Goal: Find contact information: Obtain details needed to contact an individual or organization

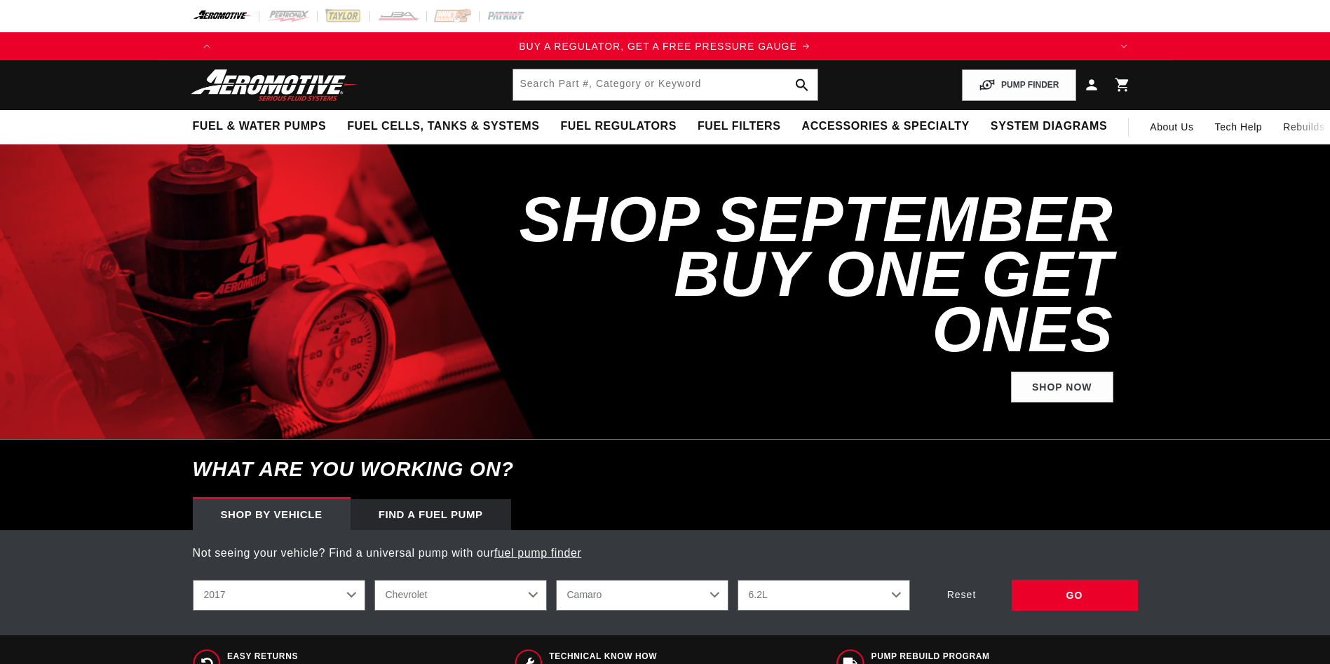
select select "2017"
select select "Chevrolet"
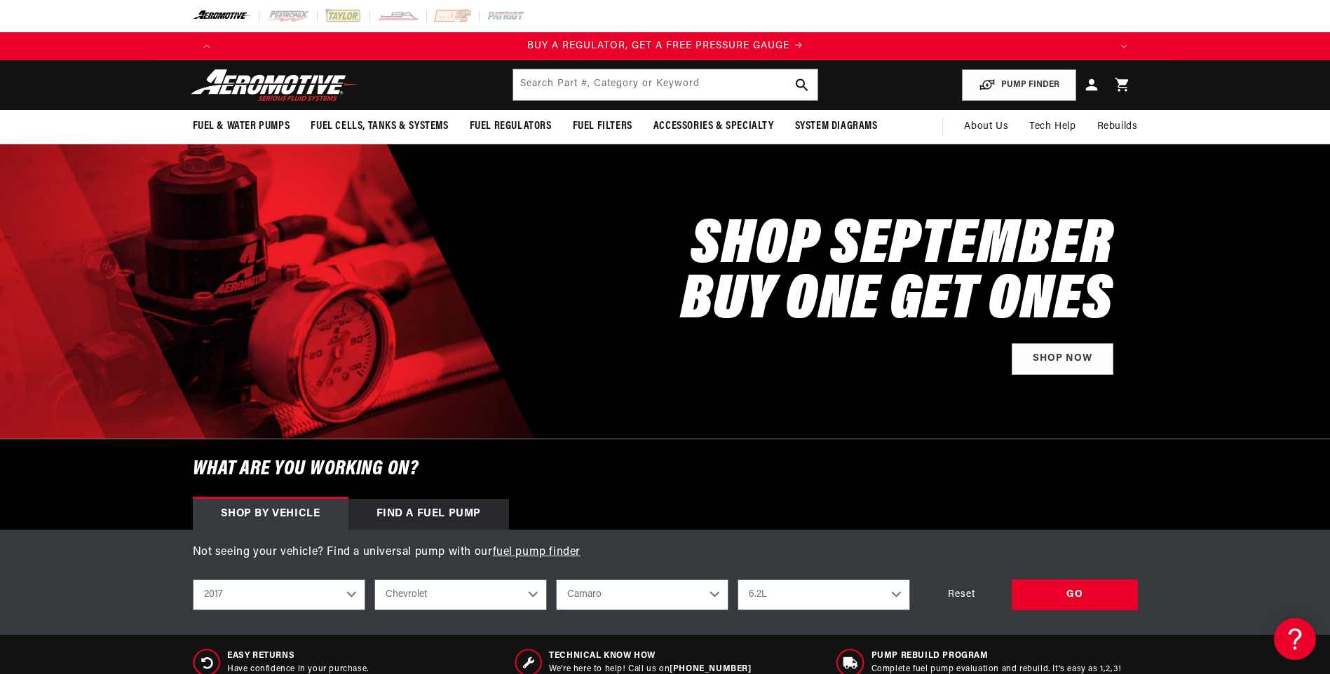
click at [1094, 88] on icon at bounding box center [1090, 84] width 11 height 11
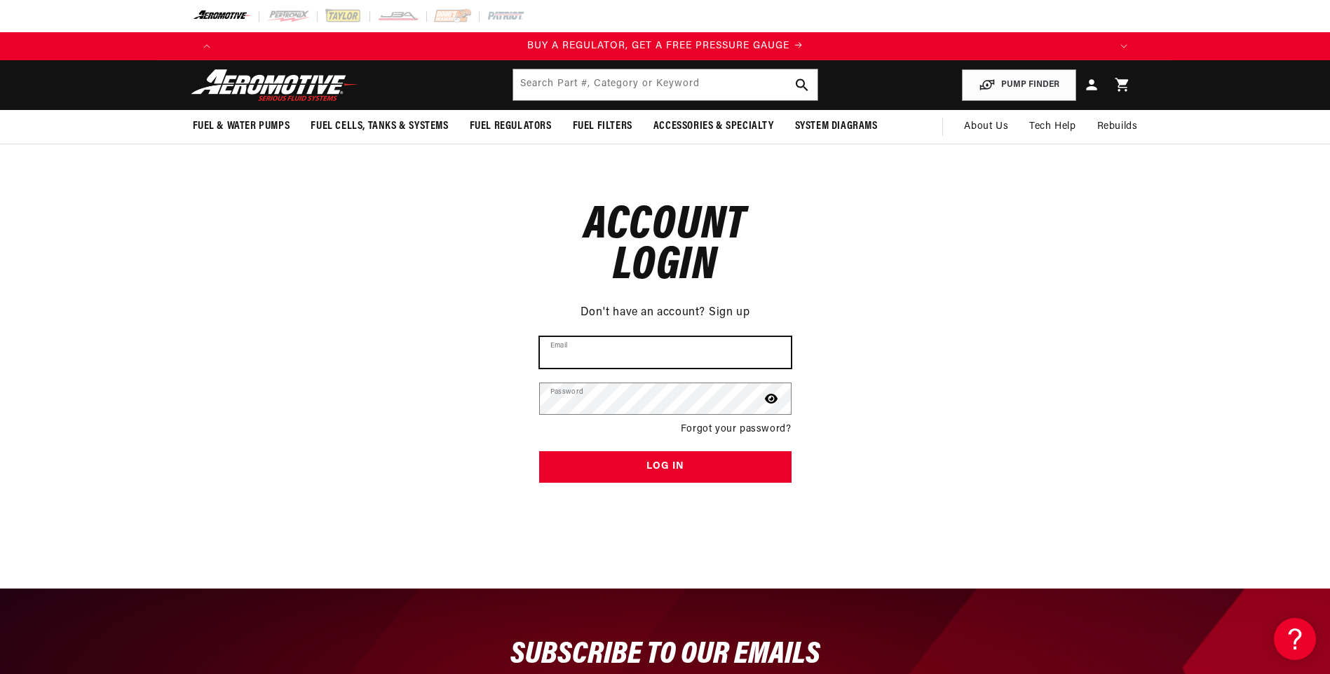
click at [587, 341] on input "Email" at bounding box center [665, 352] width 251 height 31
click at [577, 353] on input "Email" at bounding box center [665, 352] width 251 height 31
type input "tunedbyjp@outlook.com"
click at [774, 400] on icon at bounding box center [771, 399] width 13 height 10
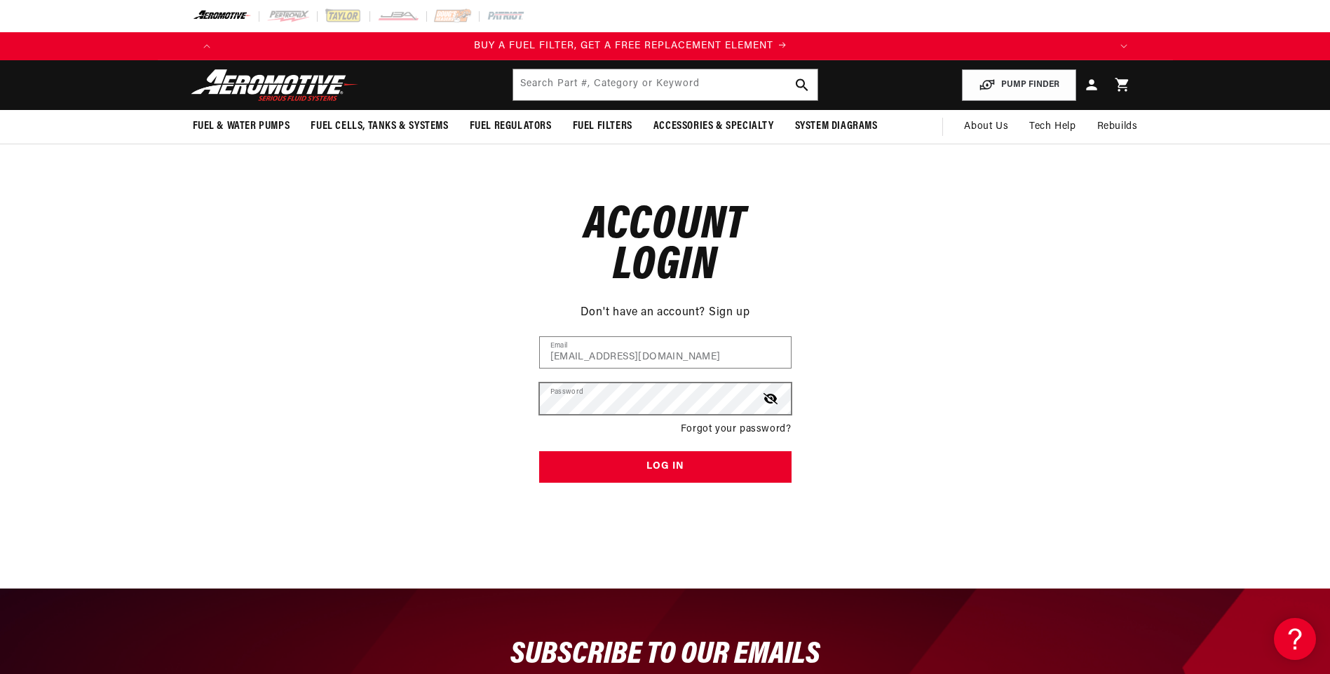
click at [774, 400] on icon at bounding box center [770, 398] width 14 height 11
click at [773, 401] on icon at bounding box center [771, 398] width 13 height 11
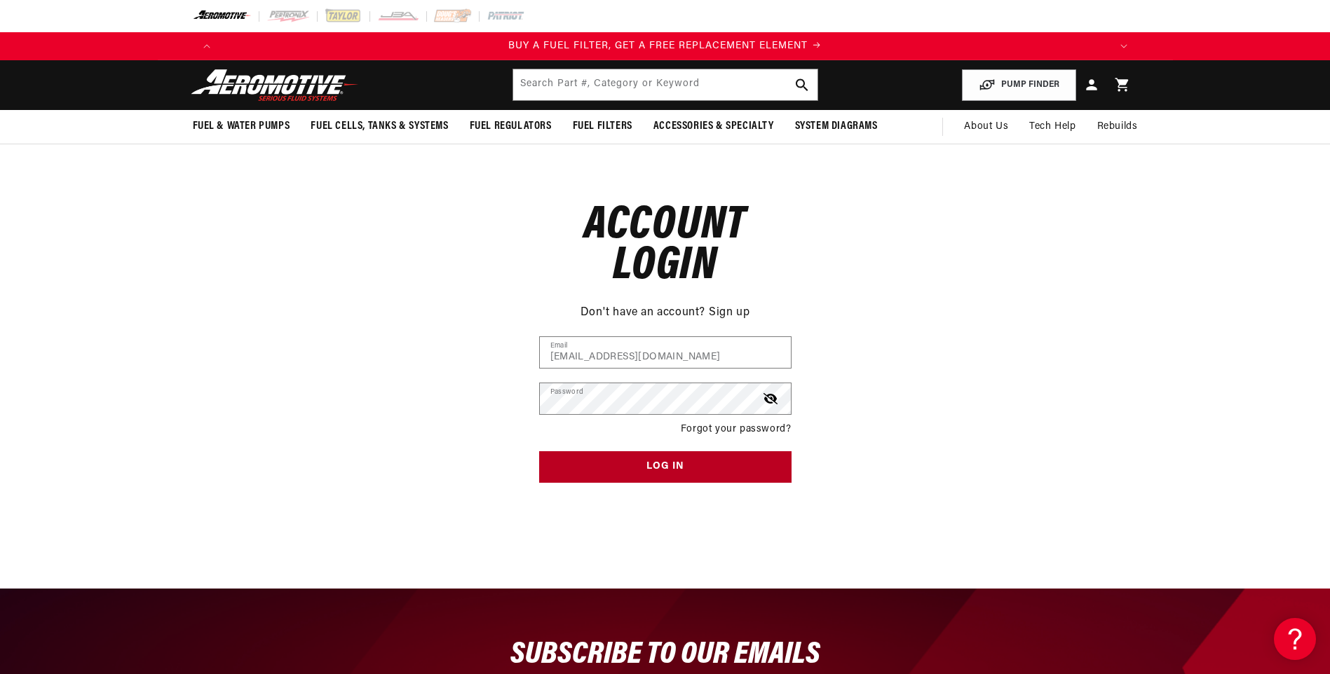
click at [744, 465] on button "Log in" at bounding box center [665, 467] width 252 height 32
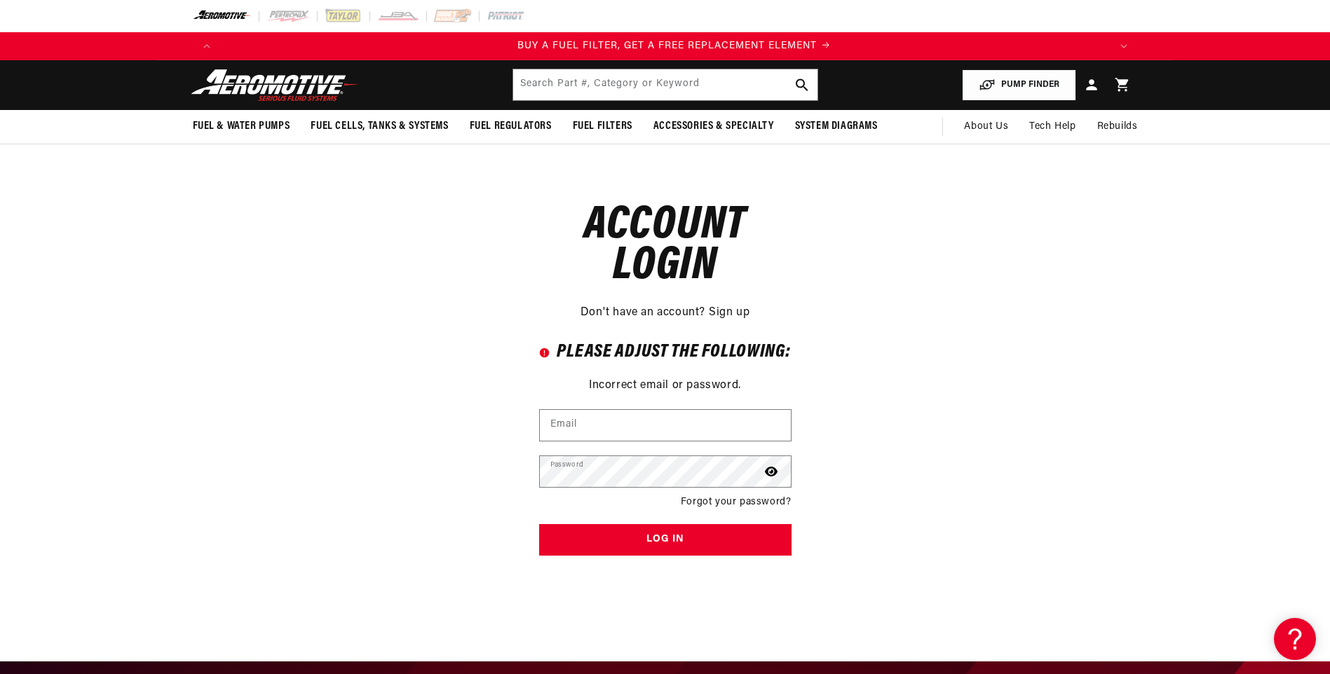
scroll to position [0, 889]
click at [1094, 86] on icon at bounding box center [1091, 85] width 18 height 18
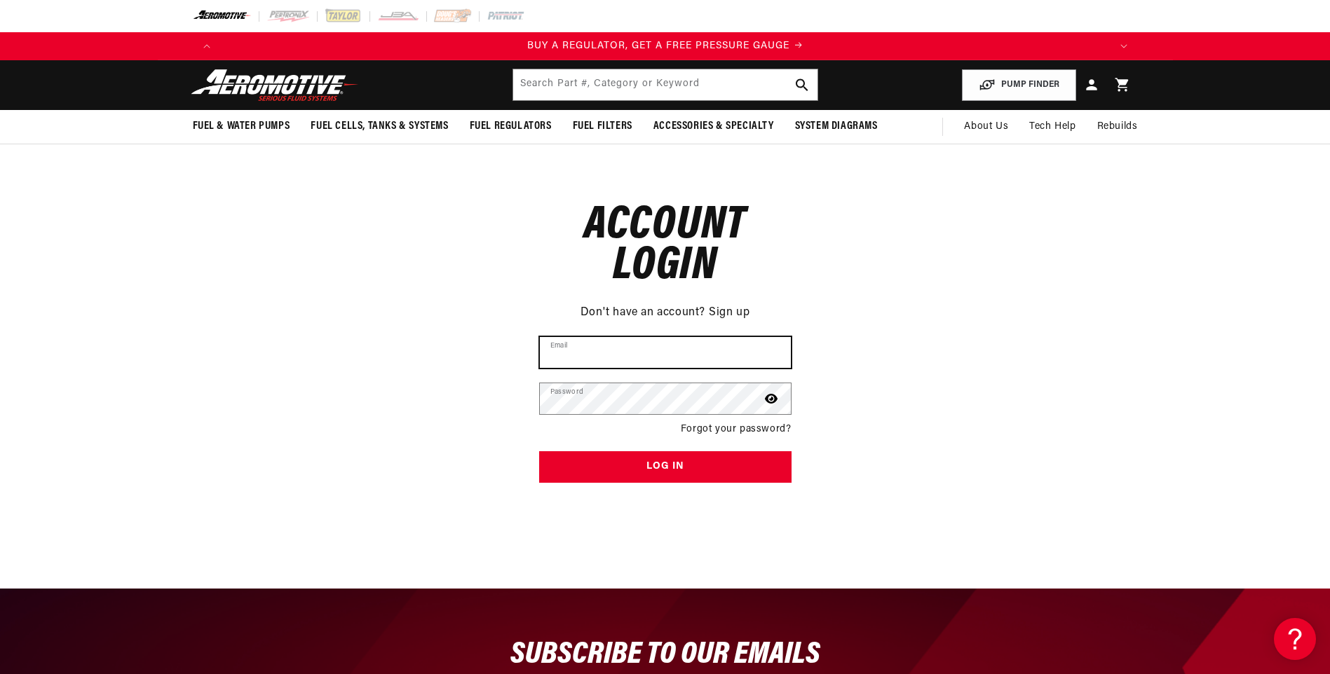
click at [591, 348] on input "Email" at bounding box center [665, 352] width 251 height 31
click at [596, 348] on input "Email" at bounding box center [665, 352] width 251 height 31
type input "jimparkison@cox.net"
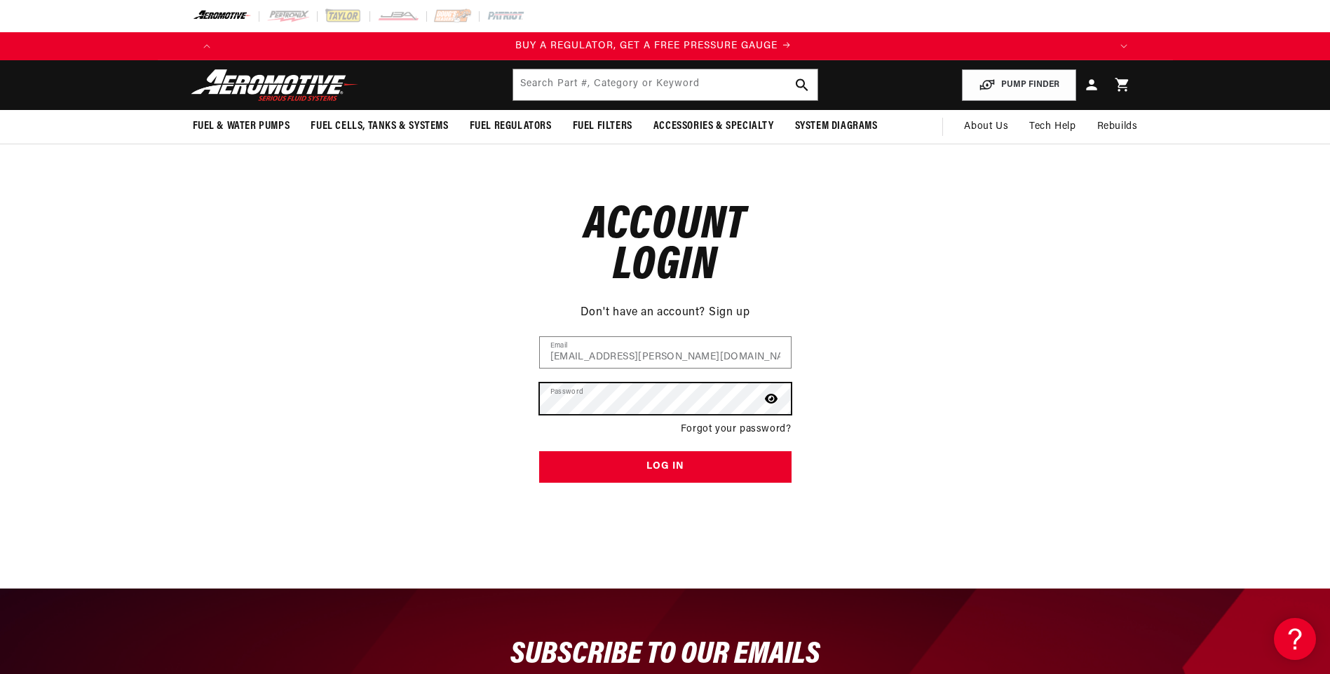
scroll to position [0, 0]
click at [931, 297] on div "Reset your password Don't have an account? Sign up Email Submit Cancel Account …" at bounding box center [665, 331] width 1330 height 374
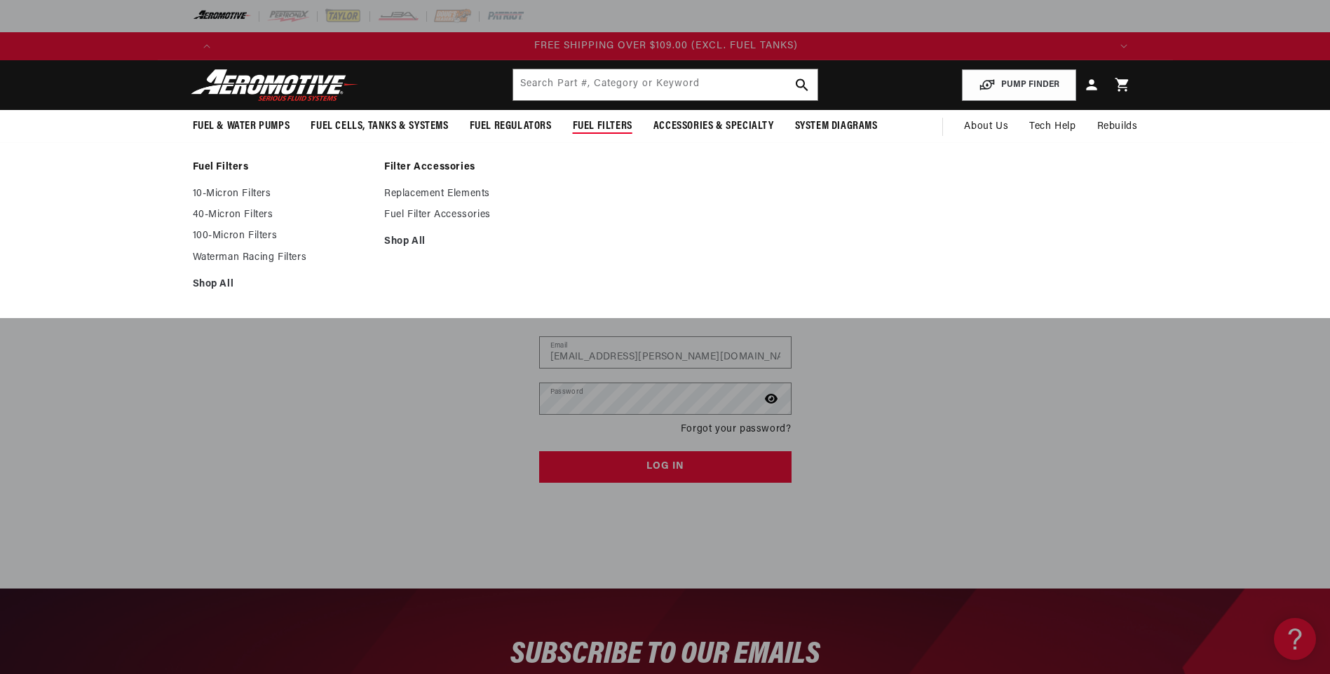
scroll to position [0, 2667]
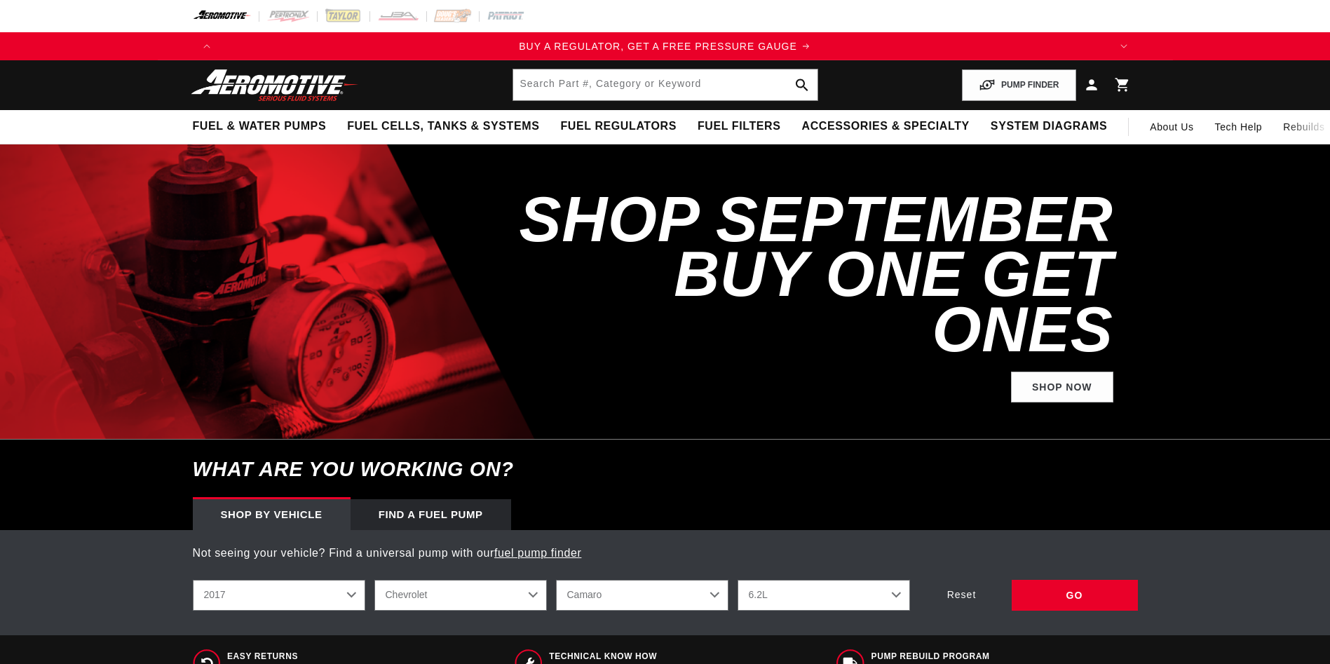
select select "2017"
select select "Chevrolet"
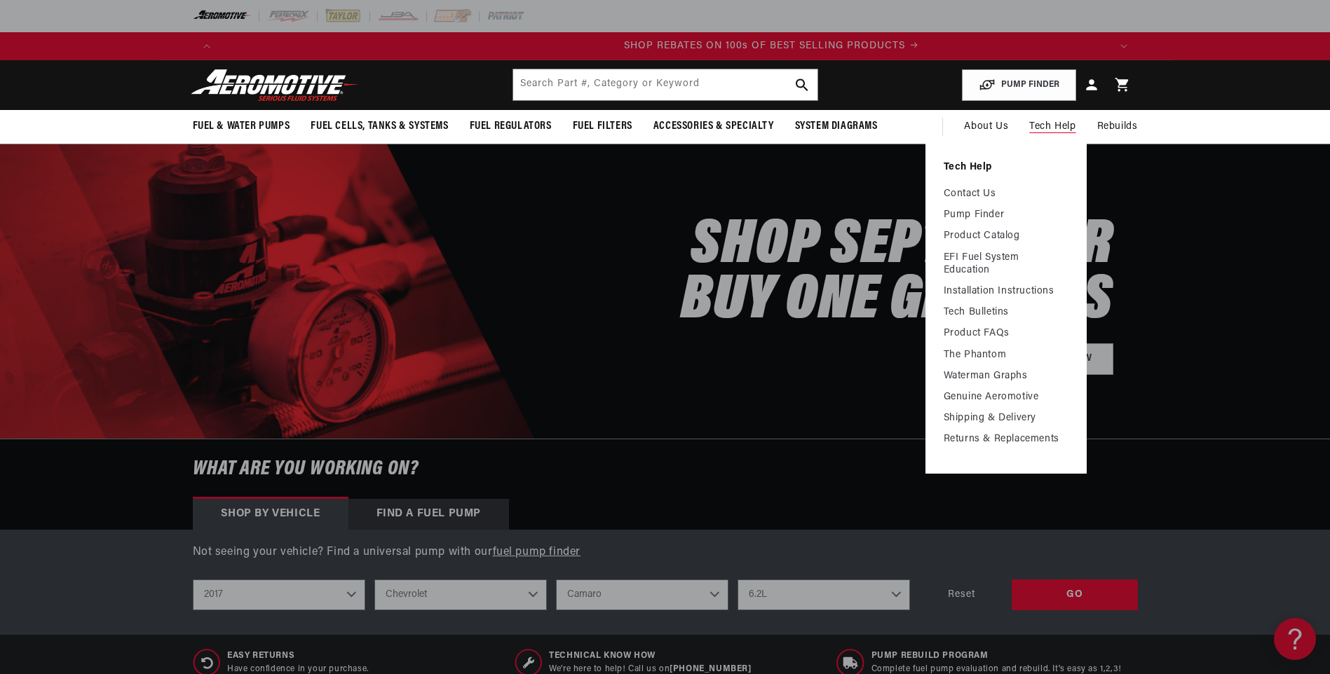
scroll to position [0, 1778]
click at [993, 196] on link "Contact Us" at bounding box center [1006, 194] width 125 height 13
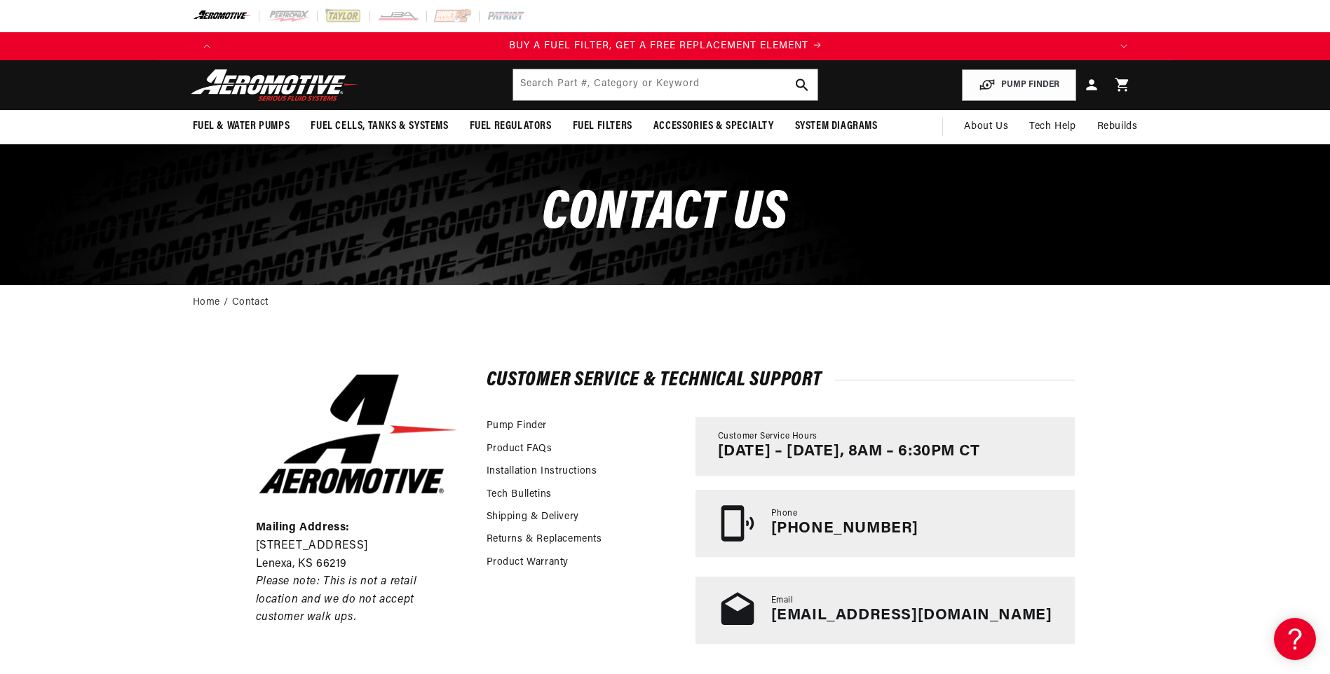
scroll to position [0, 889]
click at [906, 621] on link "[EMAIL_ADDRESS][DOMAIN_NAME]" at bounding box center [911, 616] width 281 height 16
